Goal: Transaction & Acquisition: Obtain resource

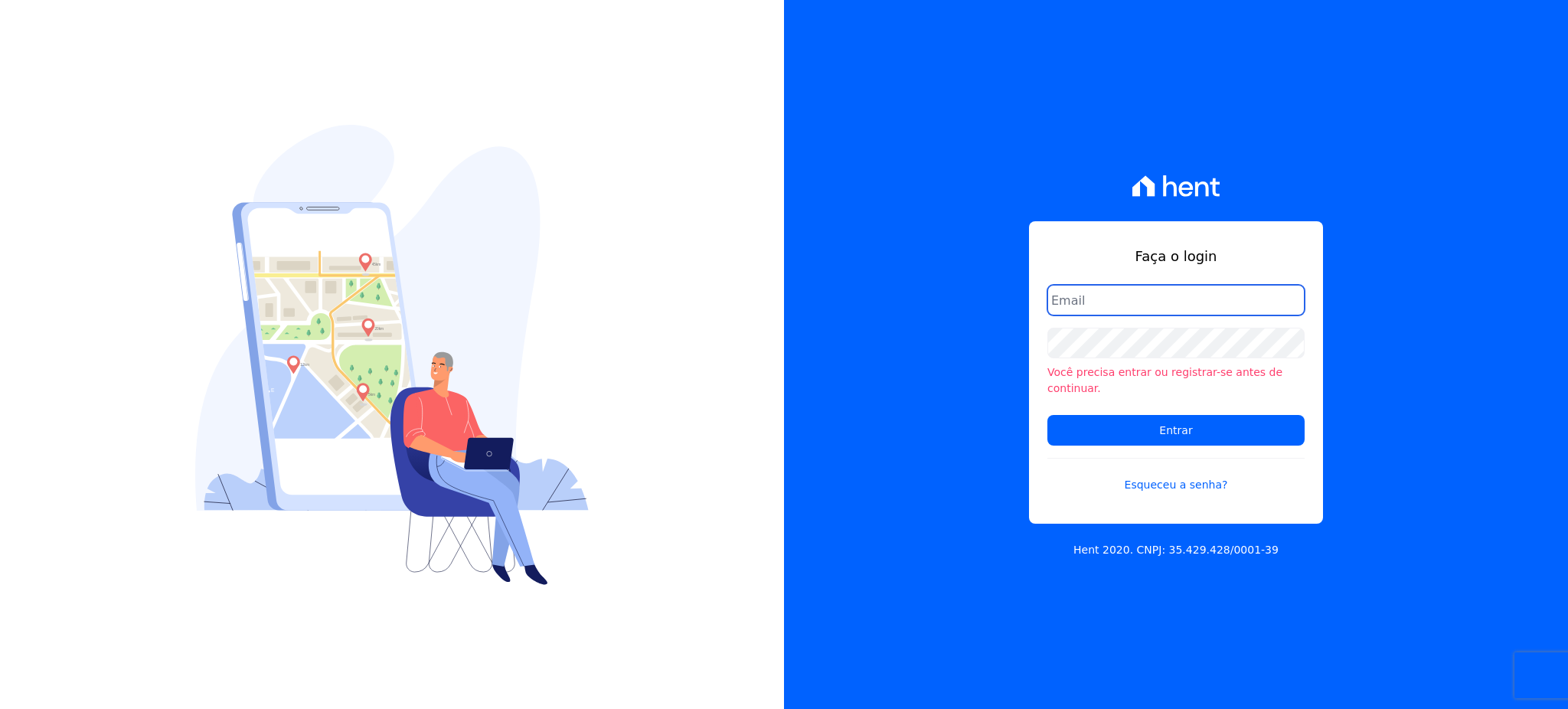
click at [1150, 301] on input "email" at bounding box center [1176, 300] width 257 height 31
click at [1048, 415] on input "Entrar" at bounding box center [1176, 430] width 257 height 31
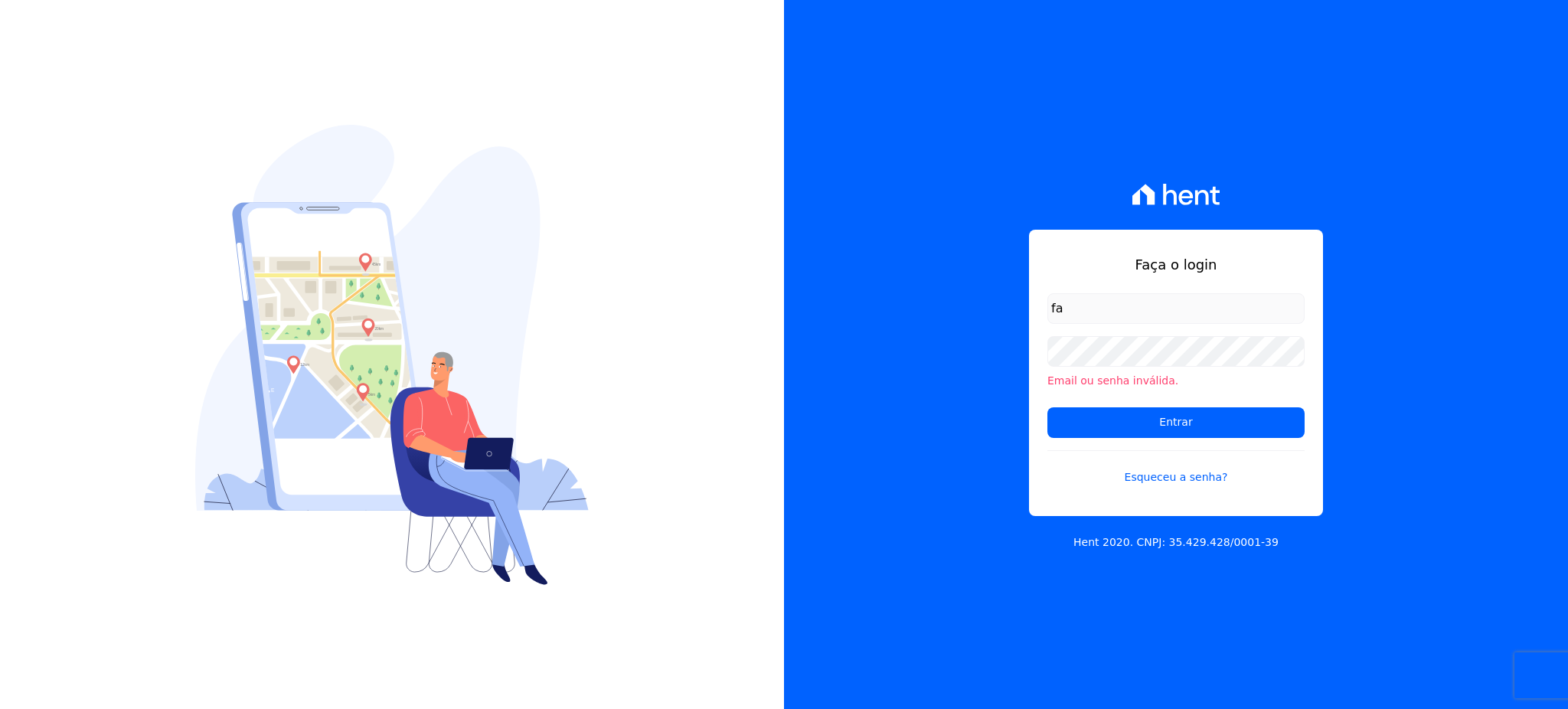
type input "f"
click at [1196, 316] on input "email" at bounding box center [1176, 309] width 257 height 31
type input "cobranca@construtorafarias.com.br"
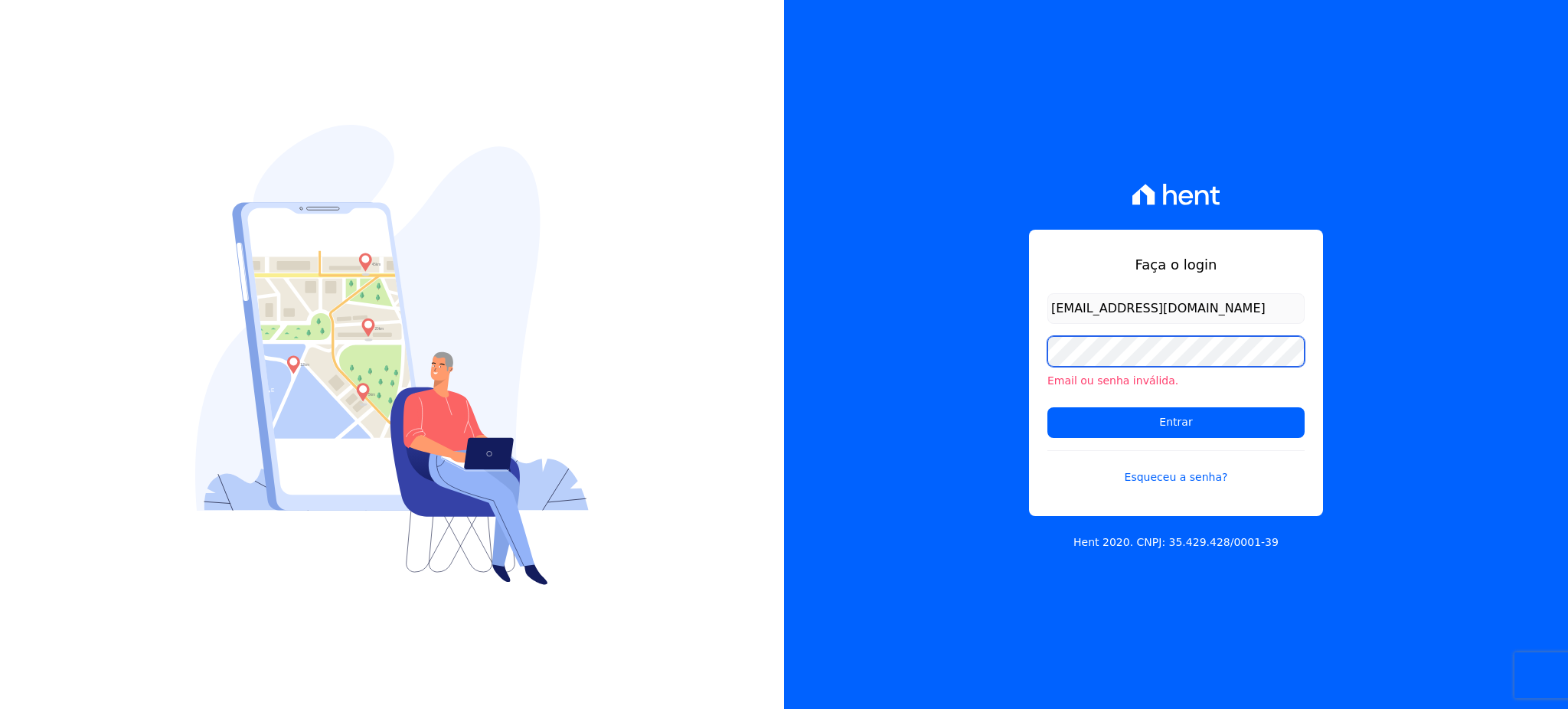
click at [1048, 408] on input "Entrar" at bounding box center [1176, 423] width 257 height 31
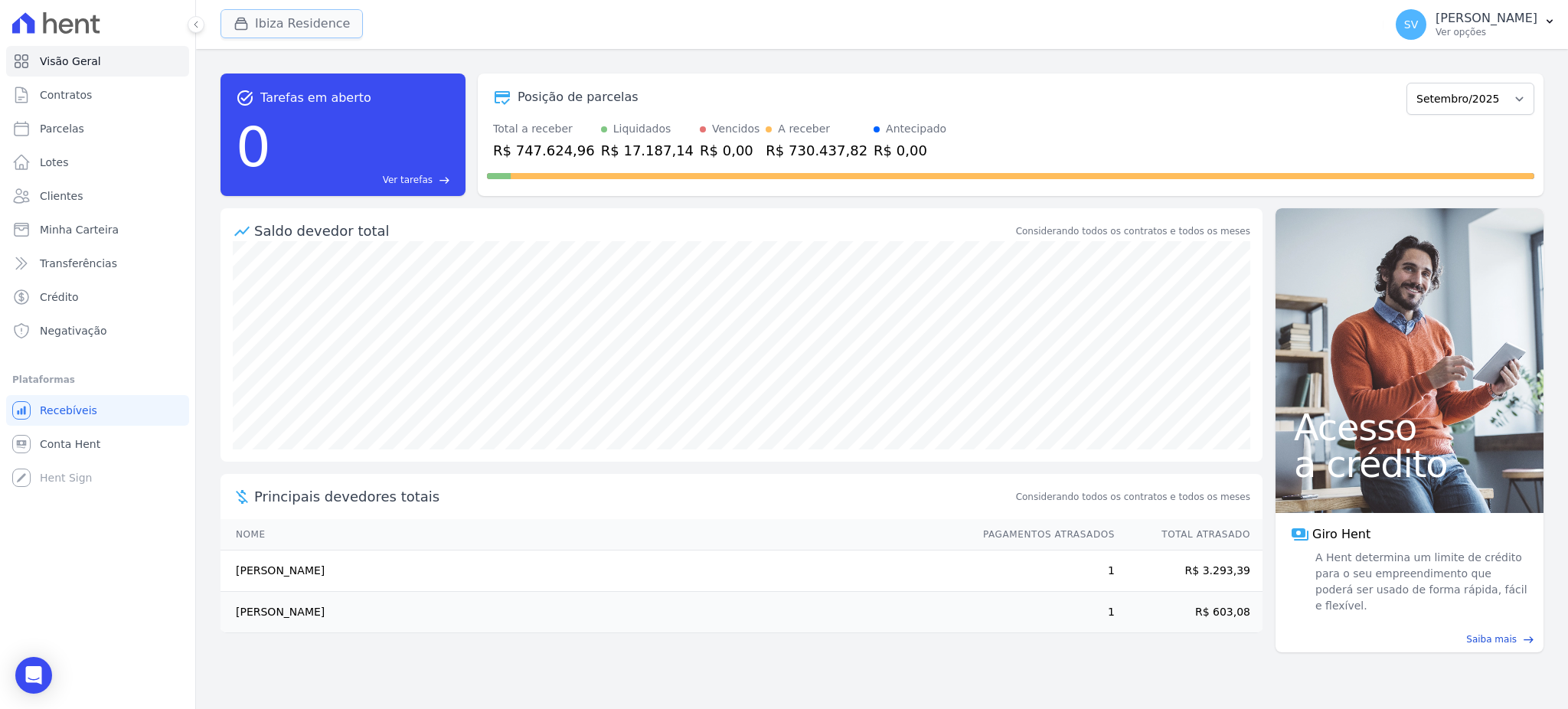
click at [294, 19] on button "Ibiza Residence" at bounding box center [291, 24] width 142 height 29
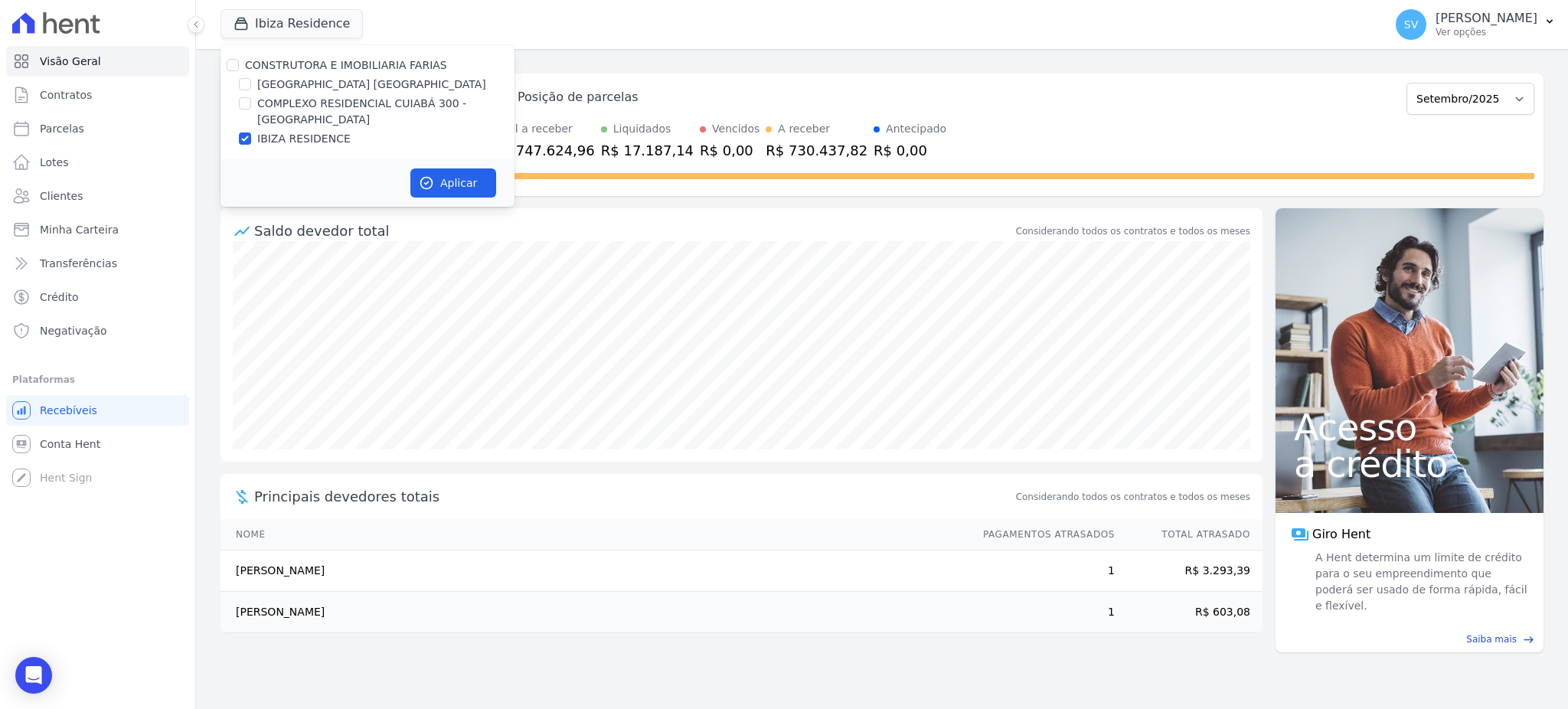
click at [244, 59] on div "CONSTRUTORA E IMOBILIARIA FARIAS" at bounding box center [367, 65] width 294 height 16
drag, startPoint x: 225, startPoint y: 66, endPoint x: 248, endPoint y: 68, distance: 23.1
click at [229, 66] on div "CONSTRUTORA E IMOBILIARIA FARIAS" at bounding box center [367, 65] width 294 height 16
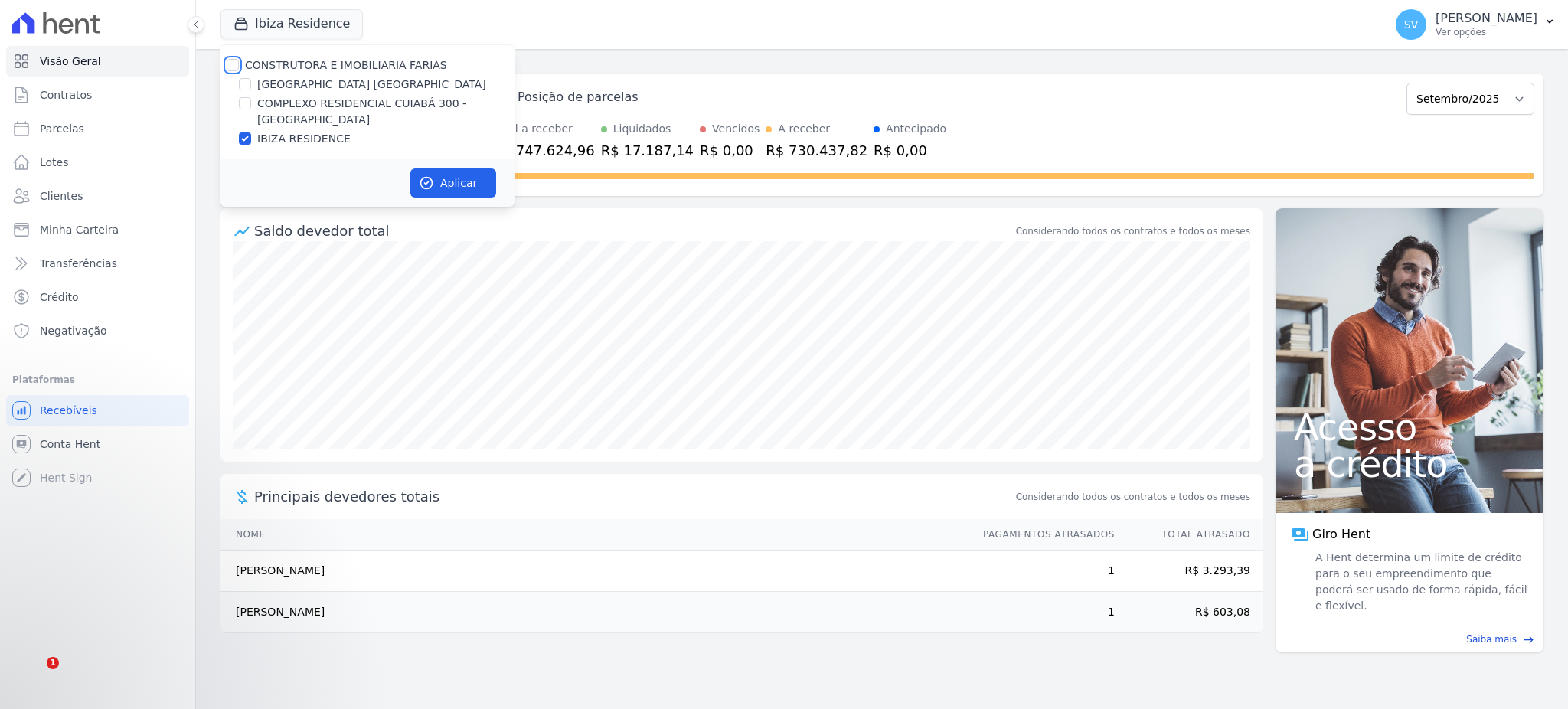
click at [233, 62] on input "CONSTRUTORA E IMOBILIARIA FARIAS" at bounding box center [232, 65] width 12 height 12
checkbox input "true"
click at [449, 178] on button "Aplicar" at bounding box center [453, 183] width 86 height 29
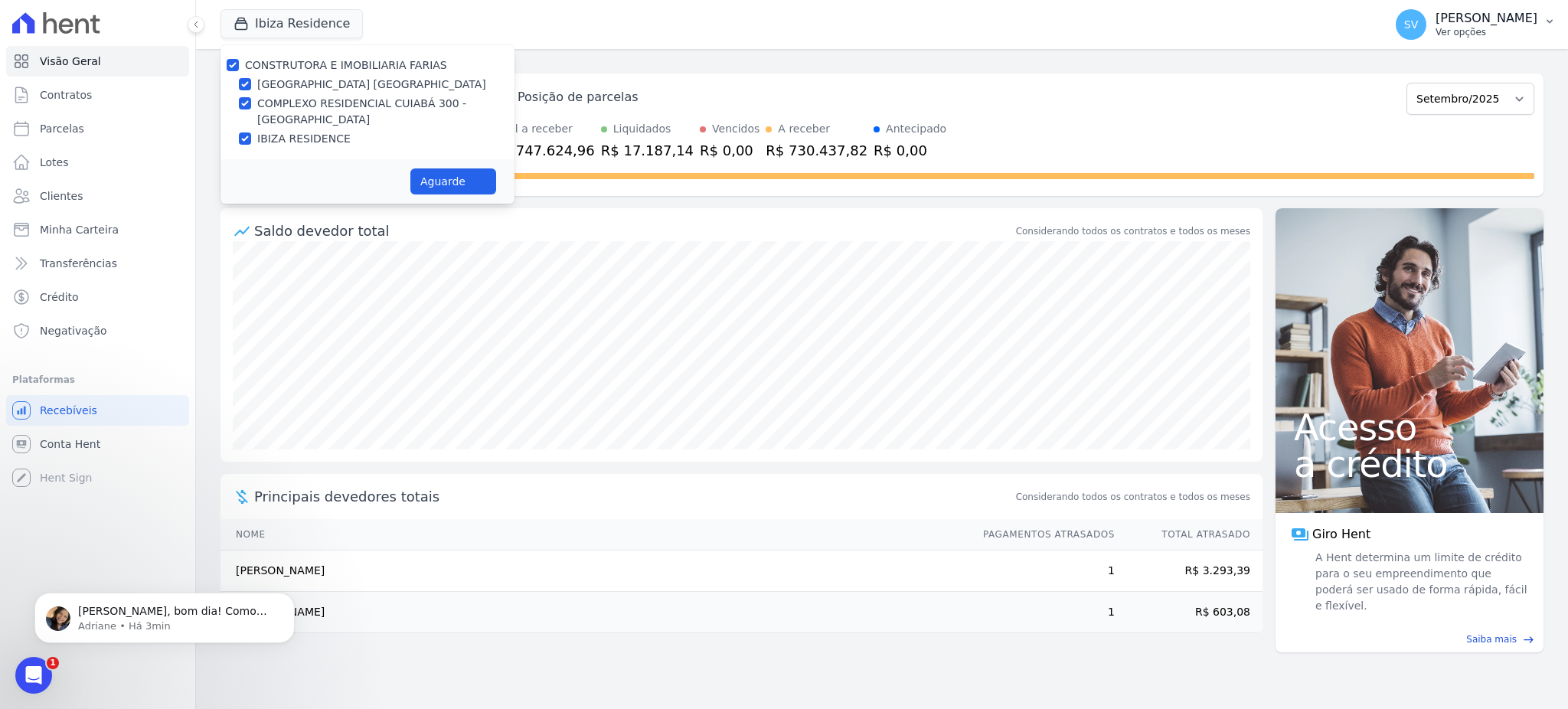
click at [1447, 4] on button "SV [PERSON_NAME] Ver opções" at bounding box center [1476, 24] width 184 height 43
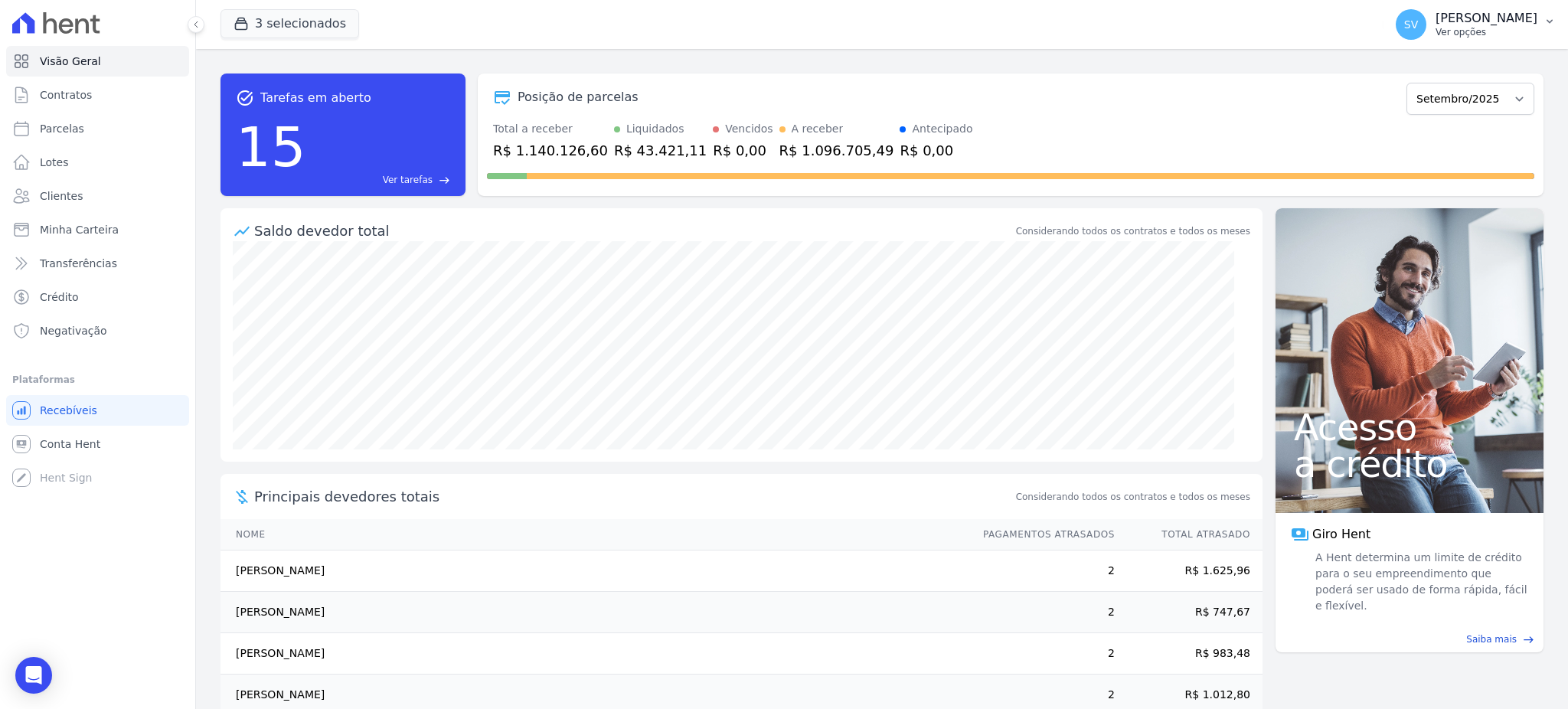
click at [1430, 9] on div "SV [PERSON_NAME] Ver opções" at bounding box center [1466, 24] width 141 height 31
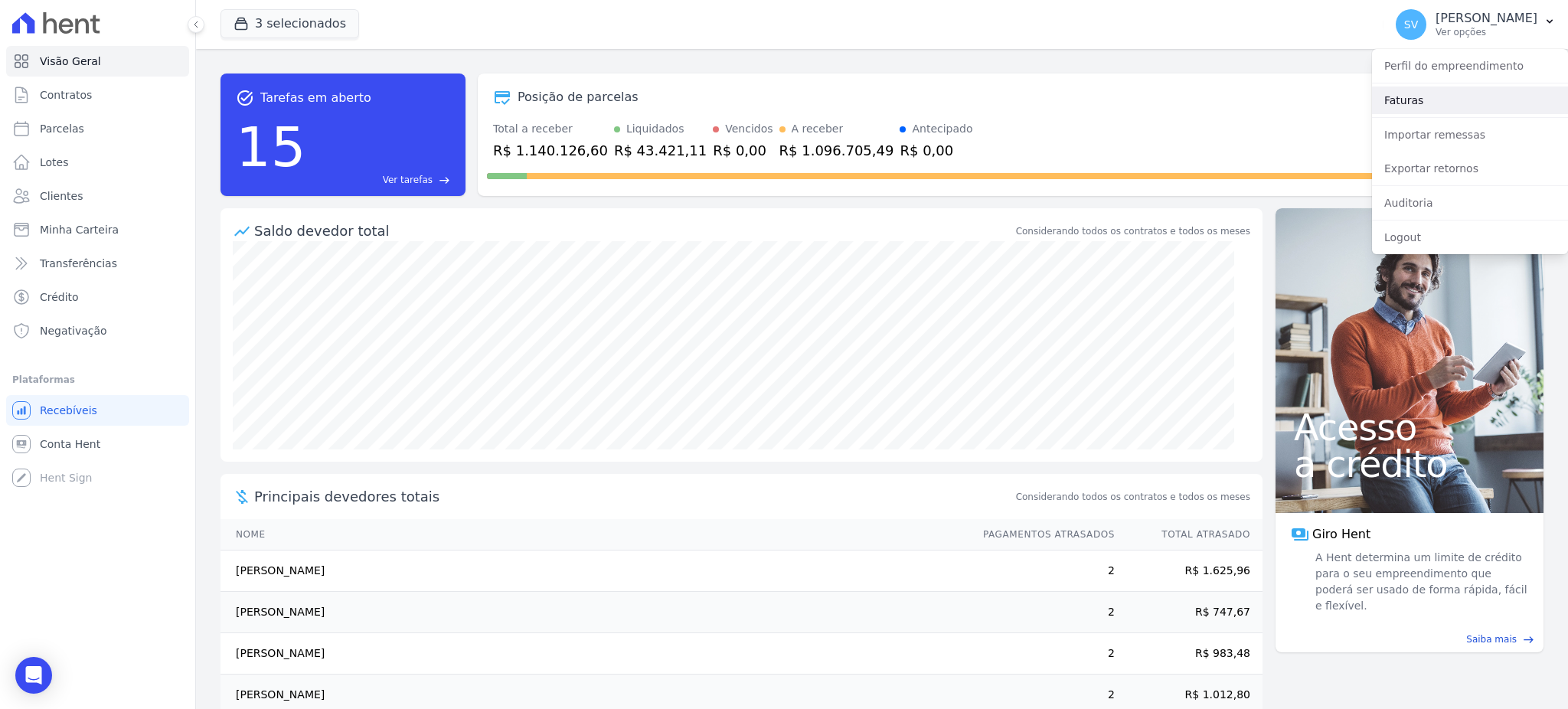
click at [1434, 98] on link "Faturas" at bounding box center [1470, 100] width 196 height 27
click at [1413, 94] on link "Faturas" at bounding box center [1470, 100] width 196 height 27
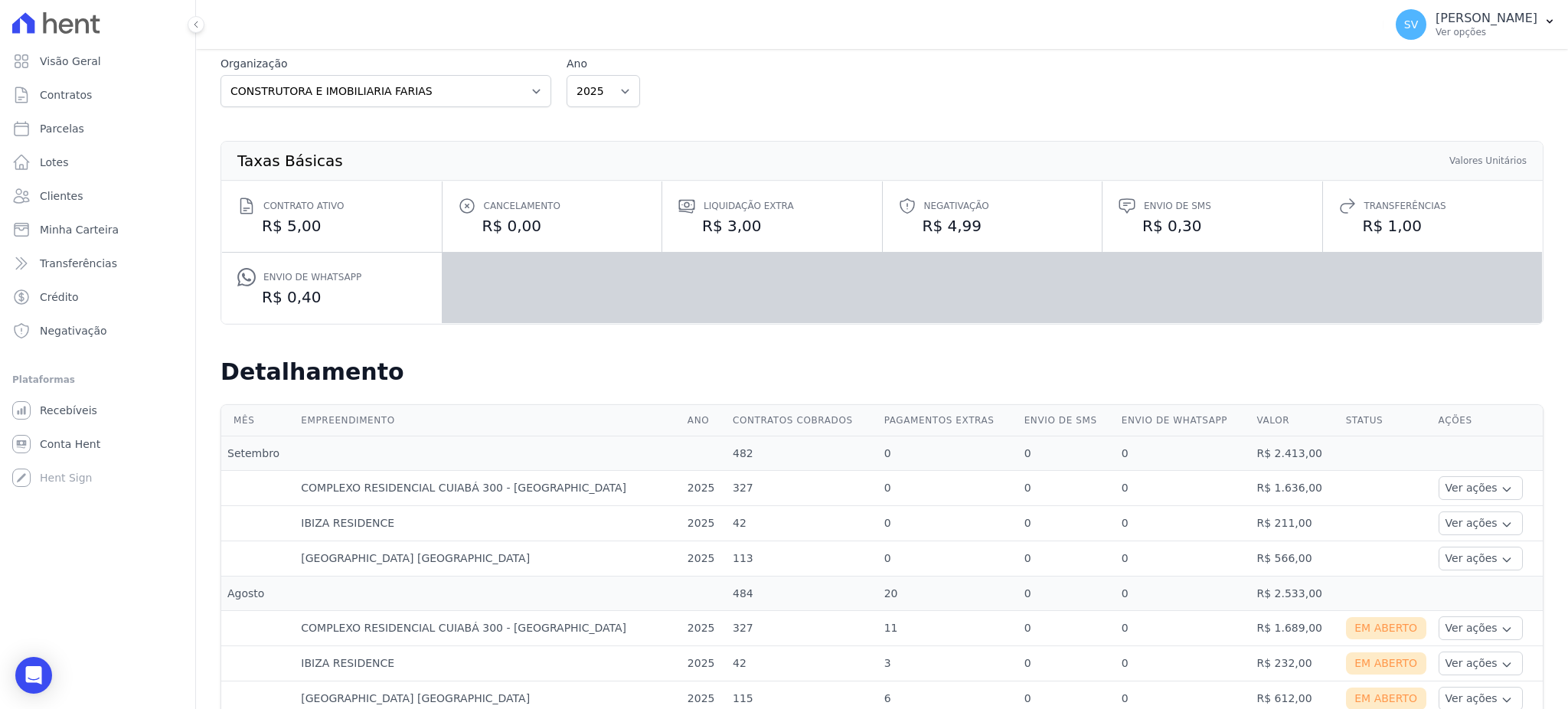
scroll to position [203, 0]
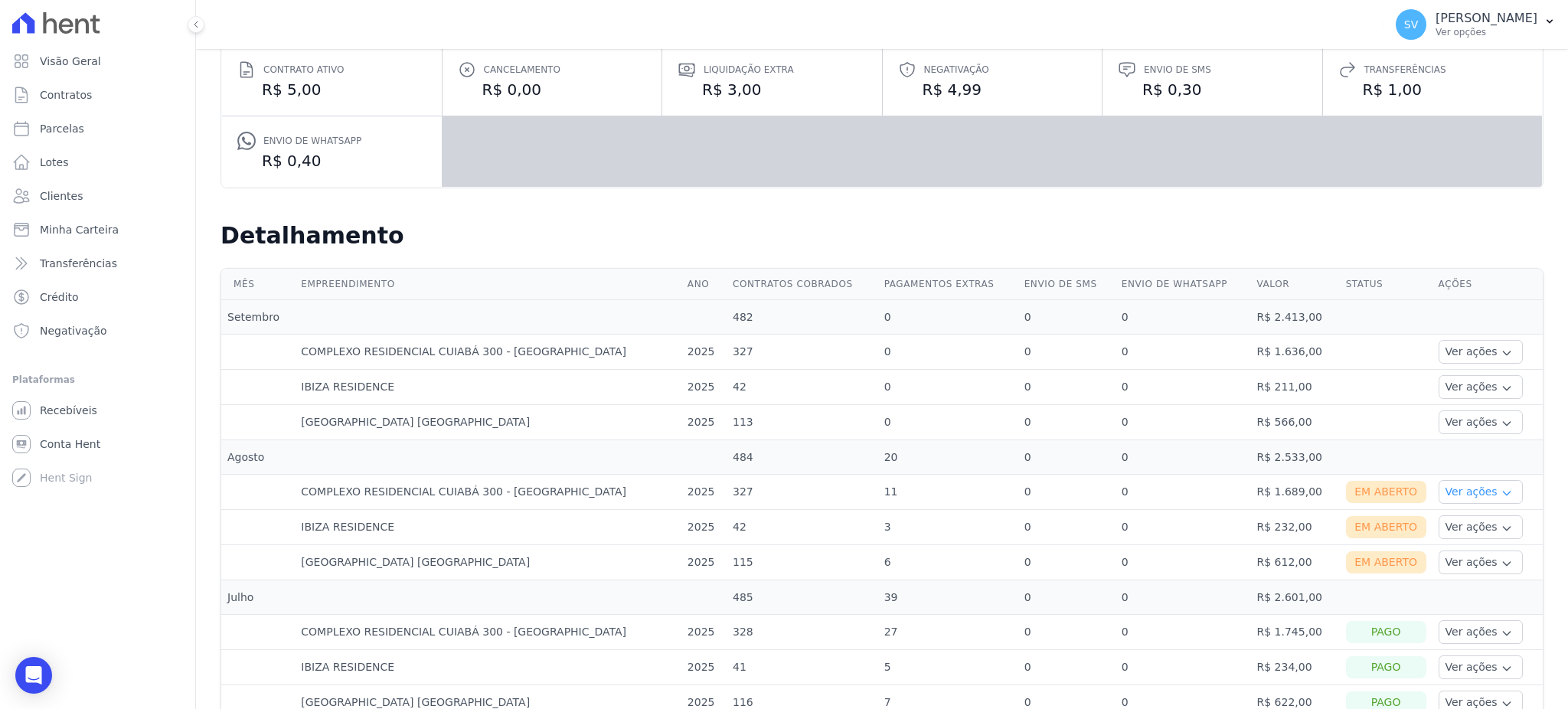
click at [1453, 493] on button "Ver ações" at bounding box center [1480, 491] width 84 height 24
click at [1459, 552] on link "Nota fiscal eletrônica" at bounding box center [1501, 553] width 113 height 16
click at [1504, 601] on td at bounding box center [1487, 598] width 110 height 35
click at [1500, 525] on icon "button" at bounding box center [1506, 528] width 12 height 12
click at [1460, 585] on link "Nota fiscal eletrônica" at bounding box center [1501, 588] width 113 height 16
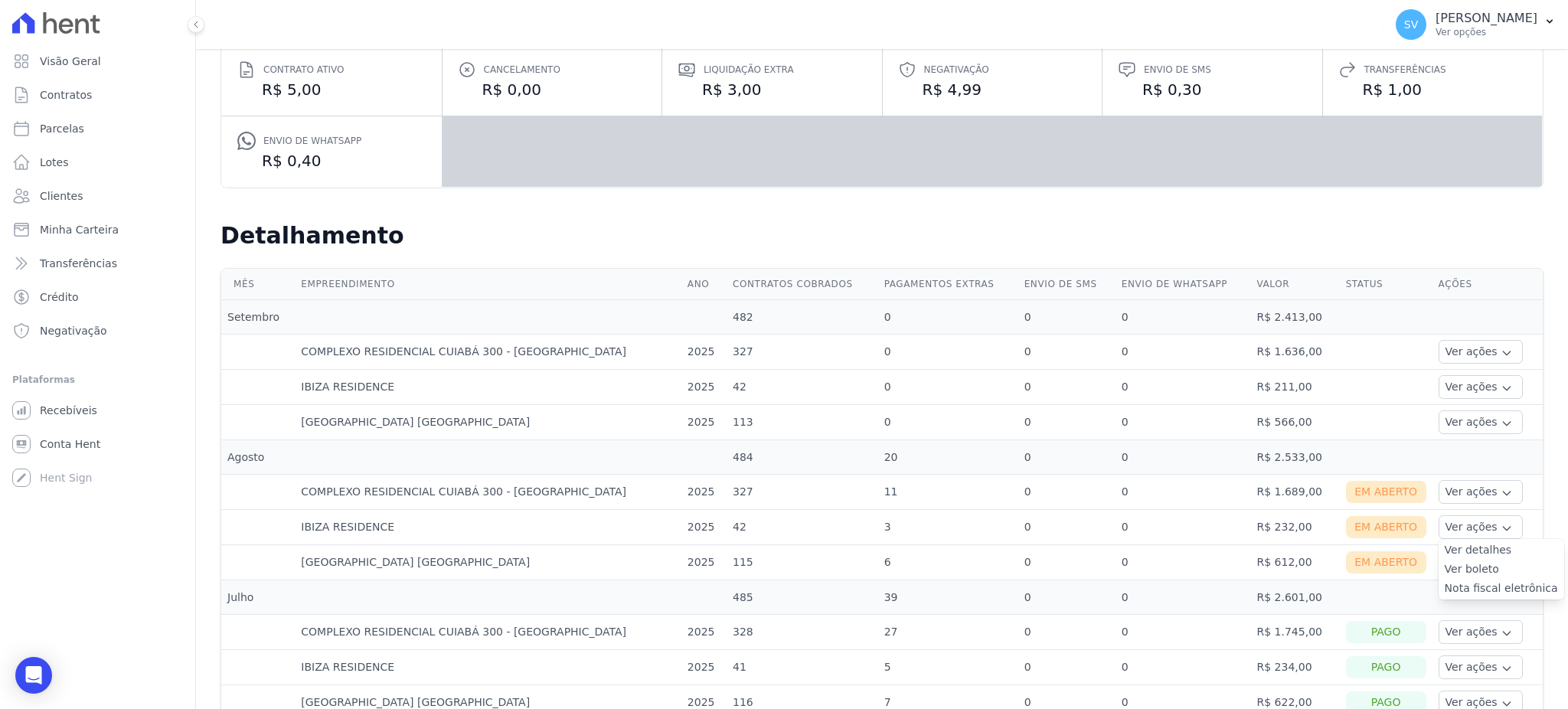
drag, startPoint x: 1372, startPoint y: 595, endPoint x: 1414, endPoint y: 588, distance: 42.6
click at [1383, 591] on td at bounding box center [1385, 598] width 92 height 35
click at [1438, 567] on button "Ver ações" at bounding box center [1480, 562] width 84 height 24
click at [1445, 585] on link "Ver detalhes" at bounding box center [1501, 585] width 113 height 16
click at [1447, 623] on link "Nota fiscal eletrônica" at bounding box center [1501, 623] width 113 height 16
